Goal: Task Accomplishment & Management: Manage account settings

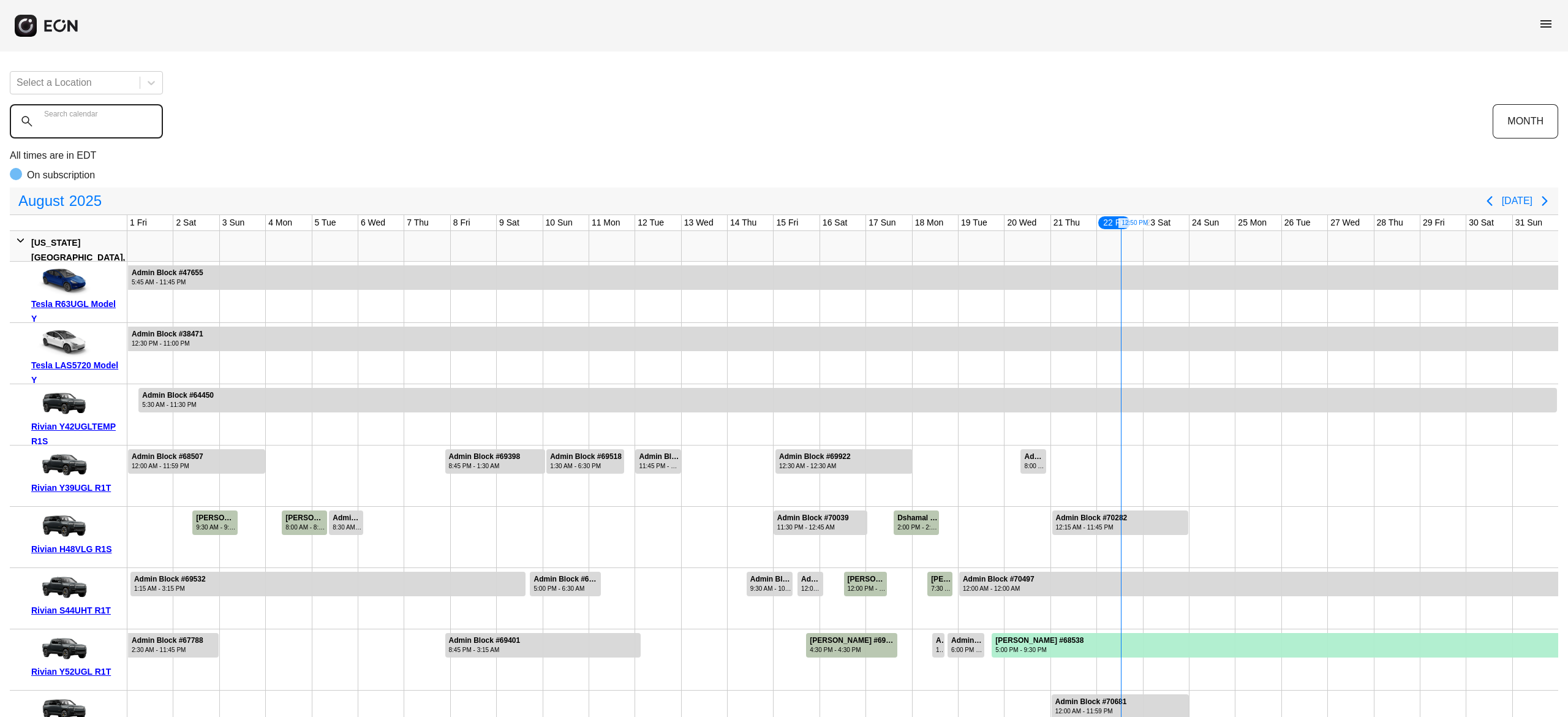
click at [115, 137] on calendar "Search calendar" at bounding box center [86, 121] width 153 height 35
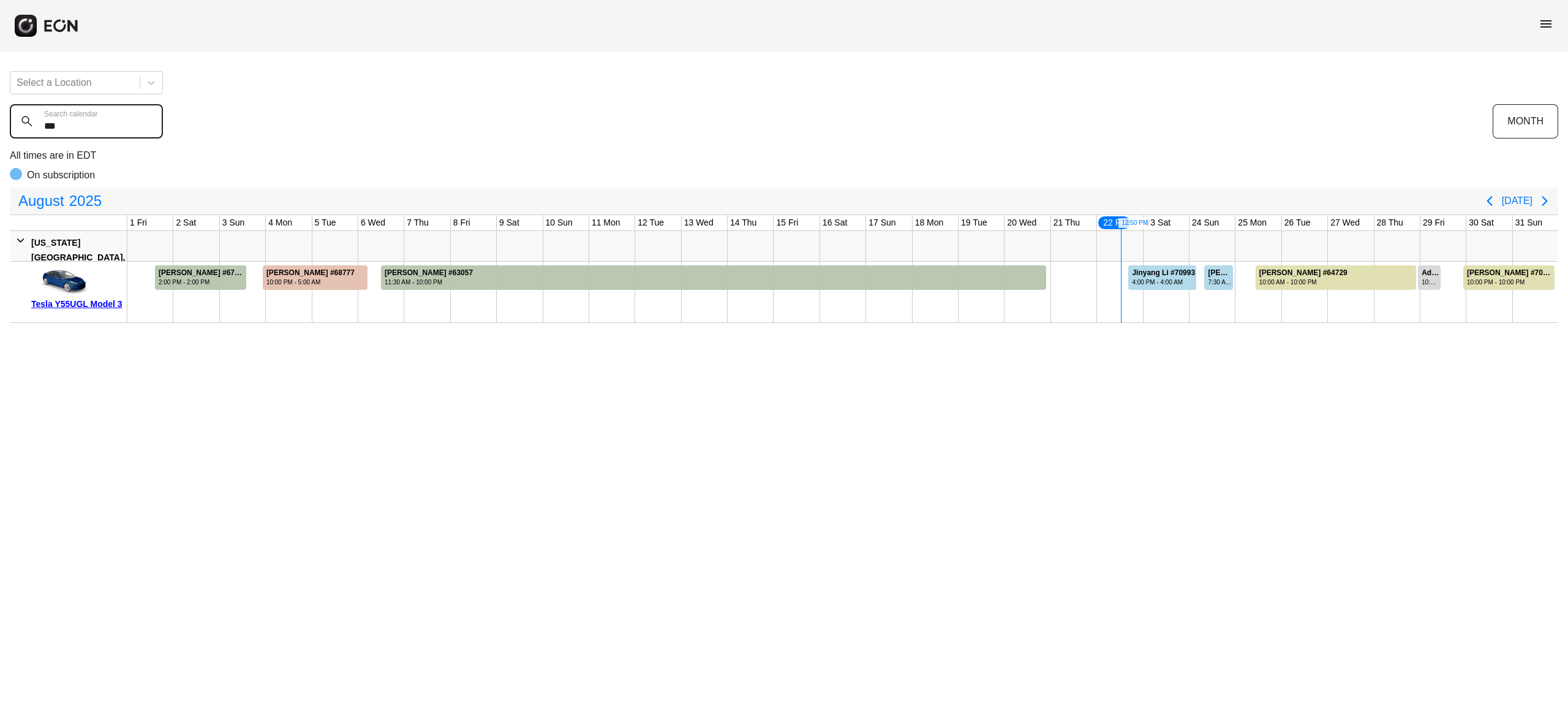
type calendar "***"
click at [1153, 289] on div "Jinyang Li #70993 4:00 PM - 4:00 AM" at bounding box center [1164, 277] width 69 height 25
click at [1559, 16] on div "menu" at bounding box center [784, 26] width 1568 height 51
click at [1548, 21] on span "menu" at bounding box center [1546, 24] width 15 height 15
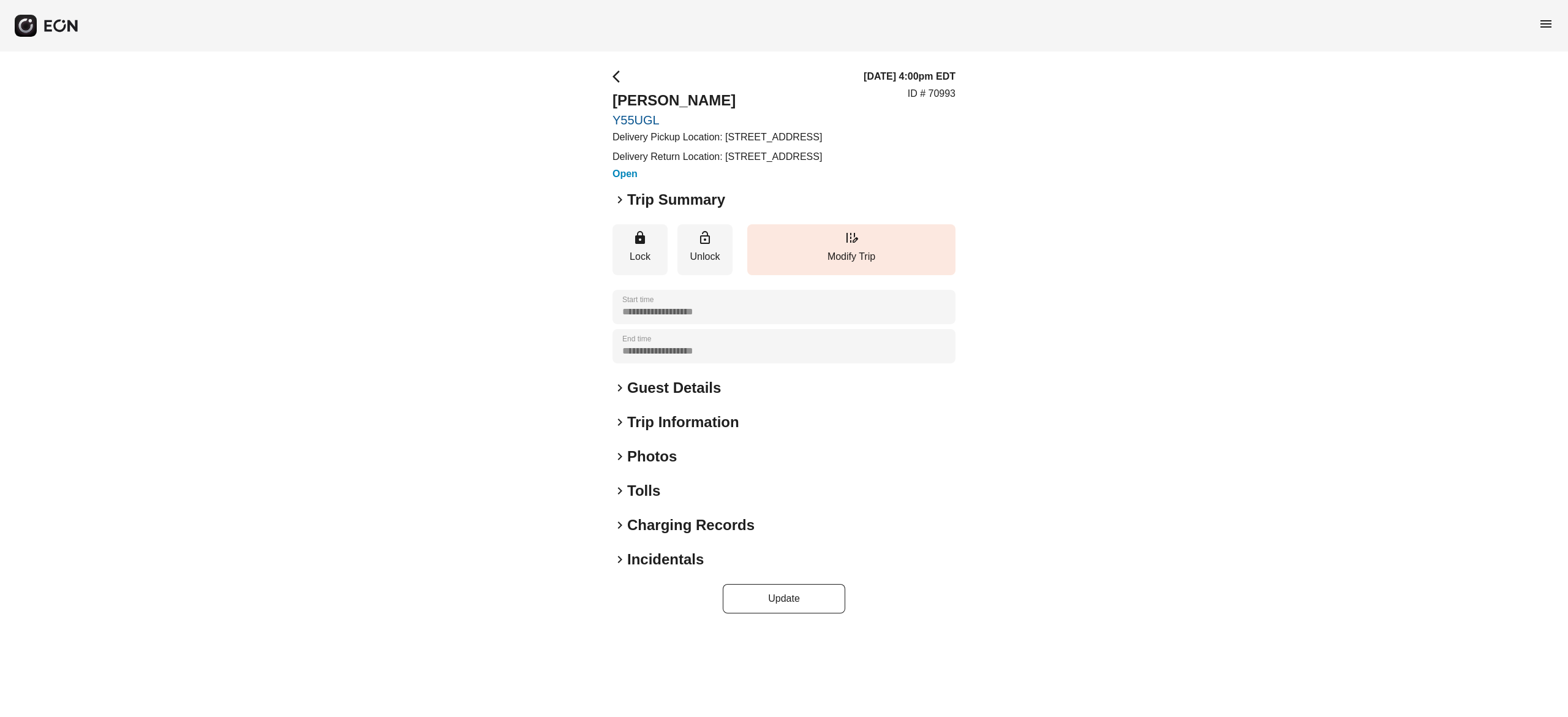
drag, startPoint x: 726, startPoint y: 137, endPoint x: 734, endPoint y: 156, distance: 20.6
click at [734, 145] on p "Delivery Pickup Location: 29-27 41st Ave, Long Island City, NY 11101, United St…" at bounding box center [718, 137] width 210 height 15
copy p "29-27 41st Ave, Long Island City, NY 11101, United States"
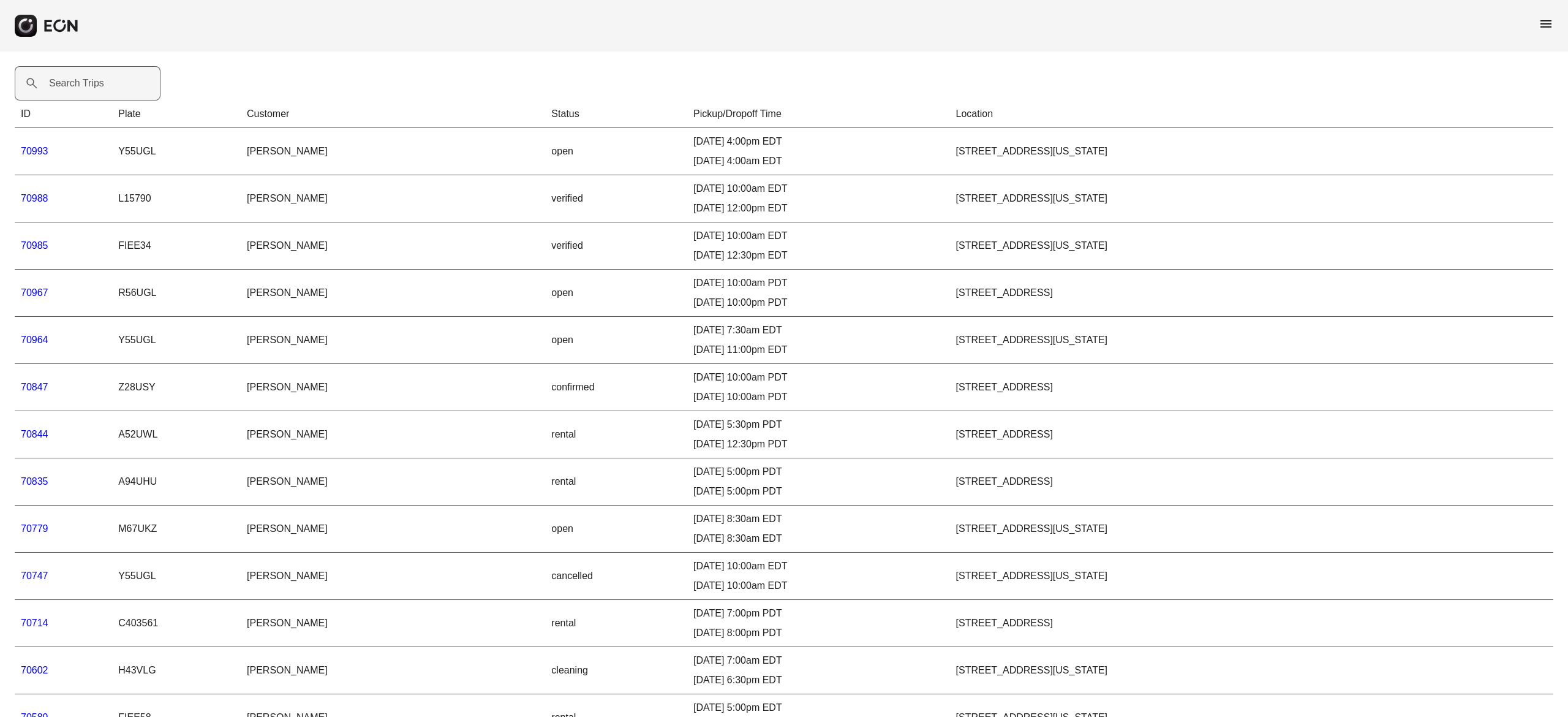
click at [96, 87] on label "Search Trips" at bounding box center [77, 83] width 55 height 15
click at [96, 87] on Trips "Search Trips" at bounding box center [87, 83] width 146 height 35
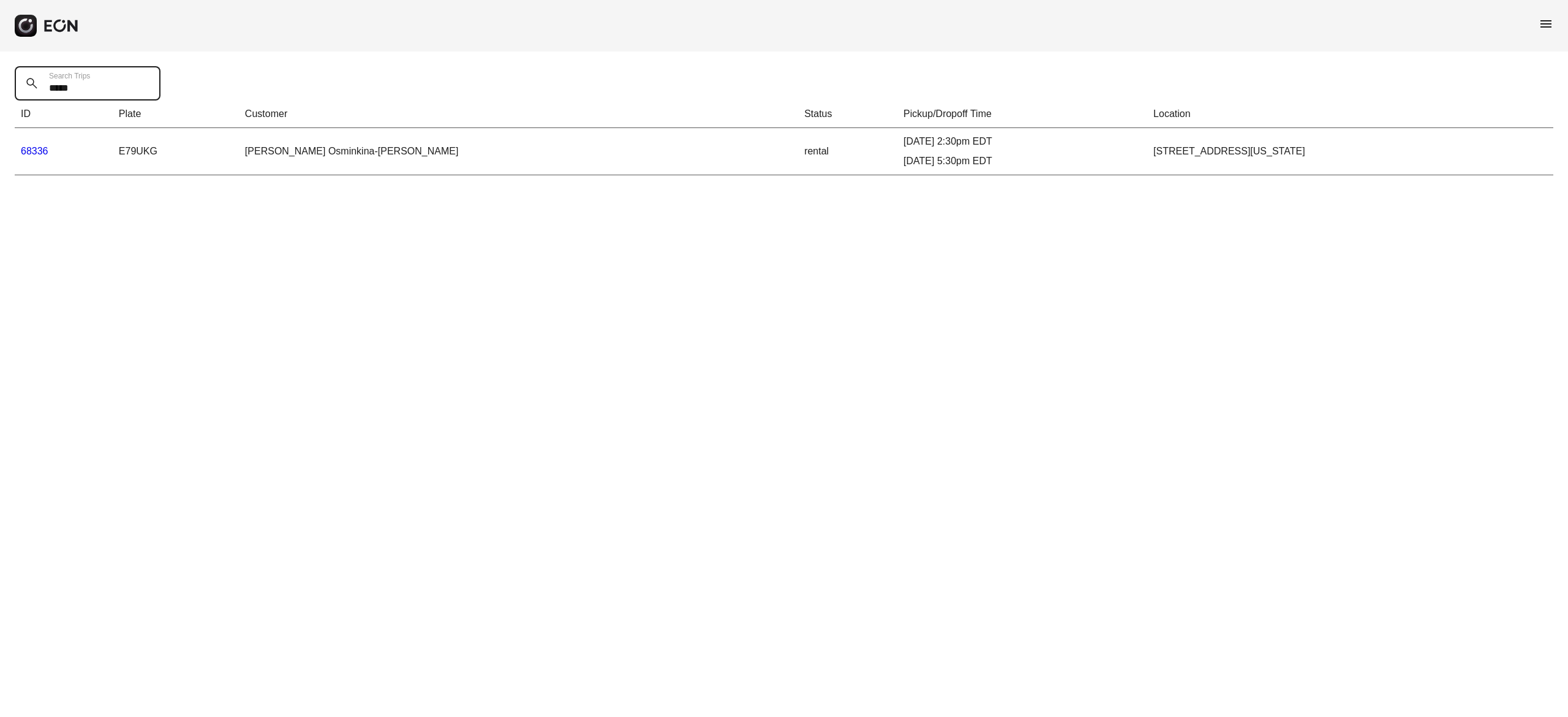
type Trips "*****"
click at [37, 152] on link "68336" at bounding box center [35, 151] width 28 height 11
